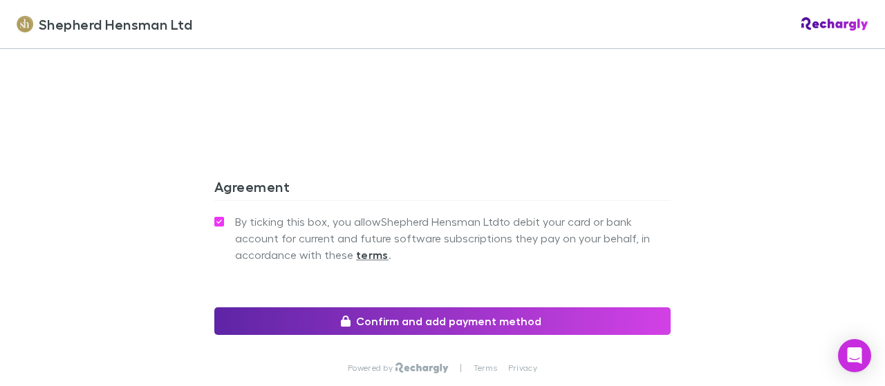
scroll to position [1383, 0]
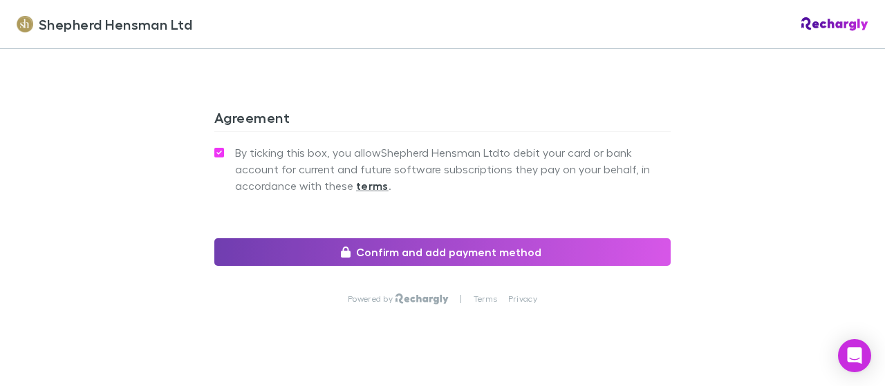
click at [443, 251] on button "Confirm and add payment method" at bounding box center [442, 253] width 456 height 28
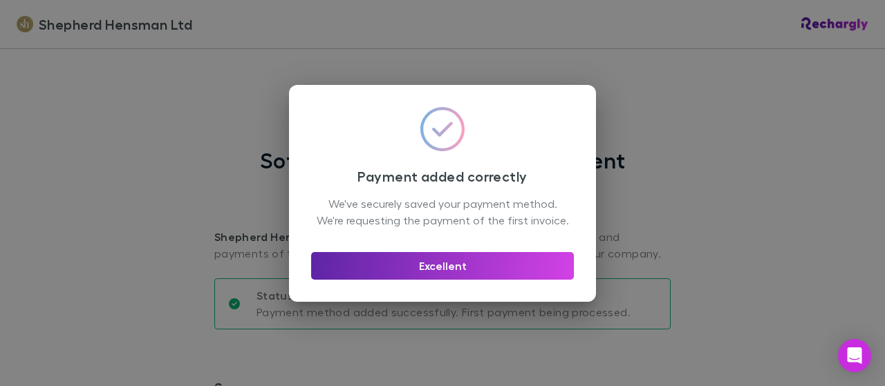
drag, startPoint x: 813, startPoint y: 124, endPoint x: 796, endPoint y: 121, distance: 16.8
click at [810, 124] on div "Payment added correctly We've securely saved your payment method. We're request…" at bounding box center [442, 193] width 885 height 386
